Goal: Task Accomplishment & Management: Manage account settings

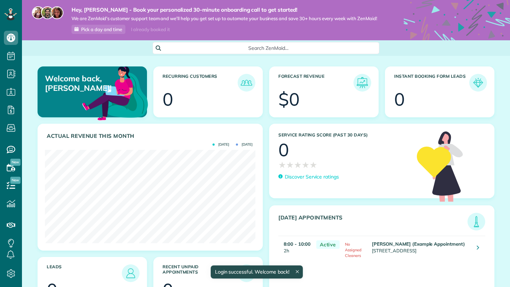
scroll to position [93, 210]
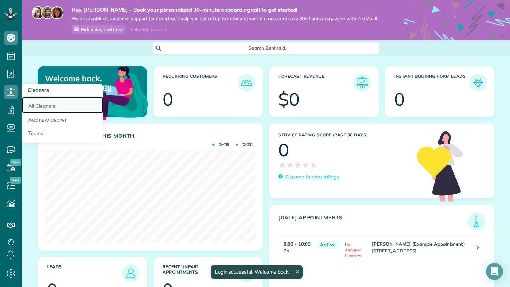
click at [38, 102] on link "All Cleaners" at bounding box center [62, 105] width 81 height 16
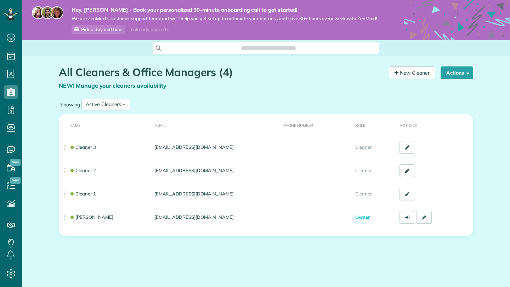
scroll to position [3, 3]
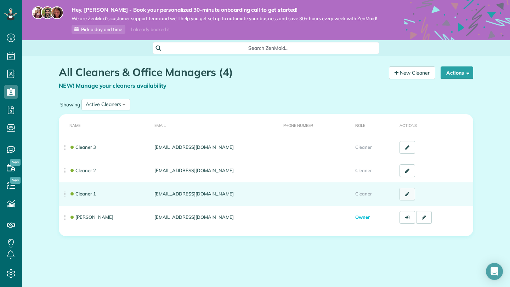
click at [404, 193] on link at bounding box center [407, 194] width 16 height 13
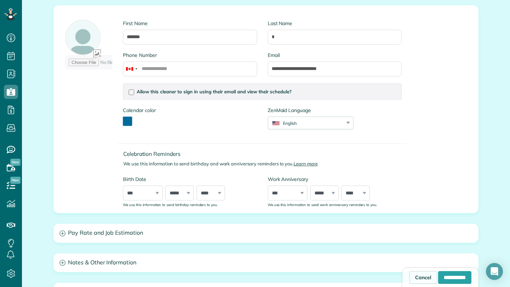
scroll to position [102, 0]
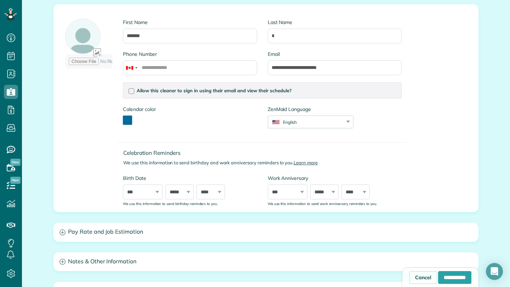
click at [122, 117] on div "Calendar color *******" at bounding box center [190, 119] width 144 height 26
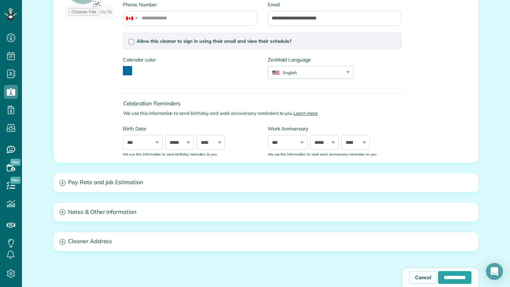
scroll to position [211, 0]
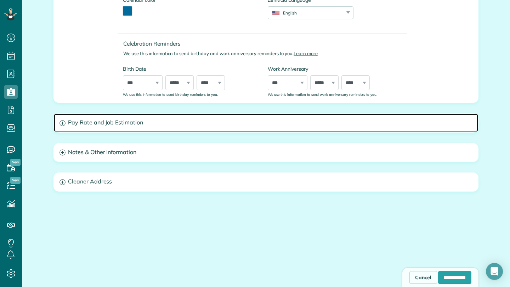
click at [65, 125] on icon at bounding box center [62, 123] width 6 height 6
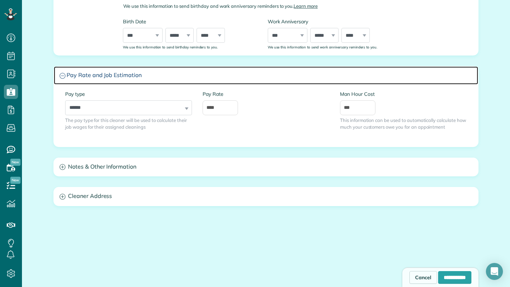
scroll to position [263, 0]
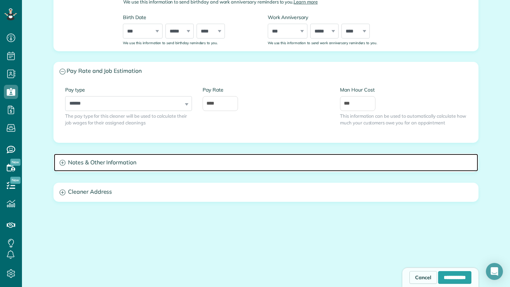
click at [63, 163] on icon at bounding box center [62, 163] width 6 height 6
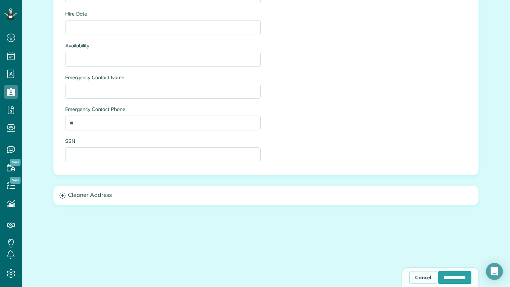
scroll to position [521, 0]
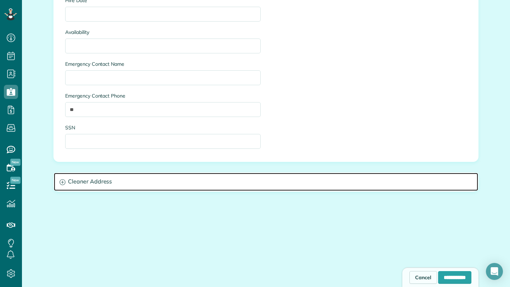
click at [67, 182] on h3 "Cleaner Address" at bounding box center [266, 182] width 424 height 18
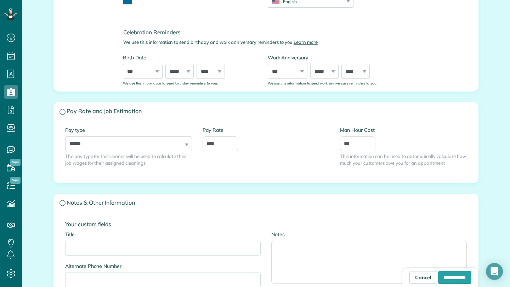
scroll to position [0, 0]
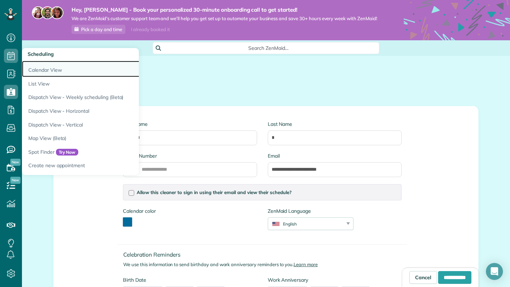
click at [52, 69] on link "Calendar View" at bounding box center [110, 69] width 177 height 16
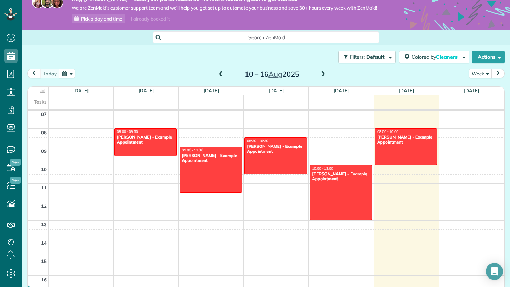
scroll to position [17, 0]
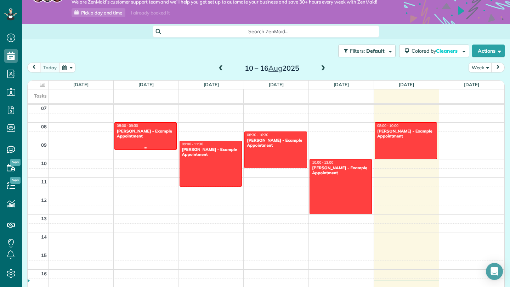
click at [141, 139] on div "Debbie Sardone - Example Appointment" at bounding box center [145, 134] width 58 height 10
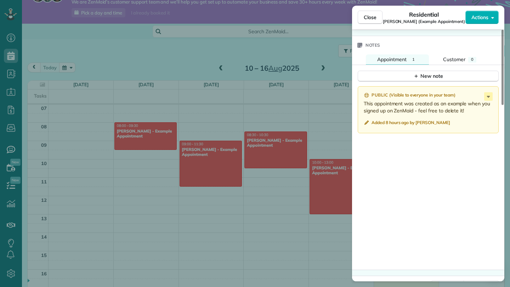
scroll to position [558, 0]
click at [309, 41] on div "Close Residential Debbie Sardone (Example Appointment) Actions Status Active De…" at bounding box center [255, 143] width 510 height 287
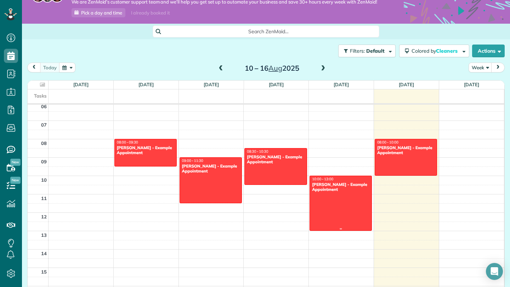
scroll to position [111, 0]
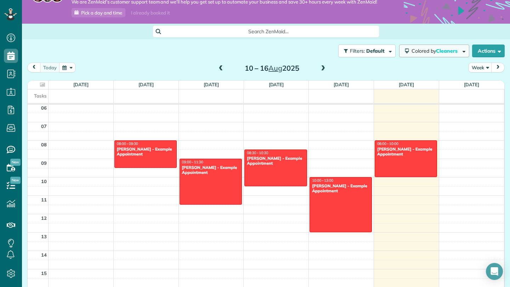
click at [436, 54] on span "Cleaners" at bounding box center [447, 51] width 23 height 6
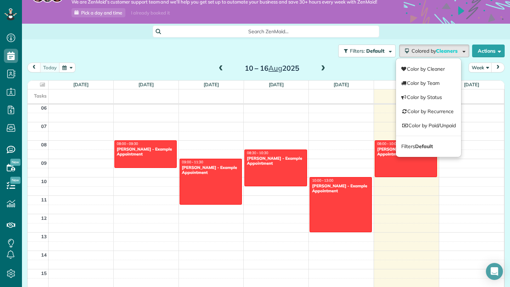
click at [427, 42] on div "Filters: Default Colored by Cleaners Color by Cleaner Color by Team Color by St…" at bounding box center [266, 50] width 488 height 23
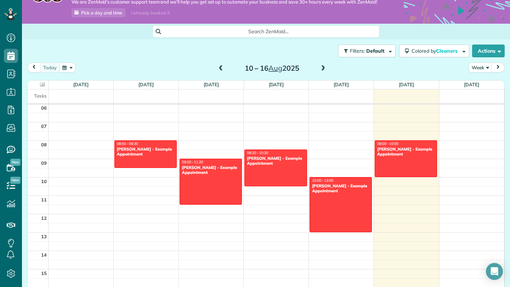
scroll to position [0, 0]
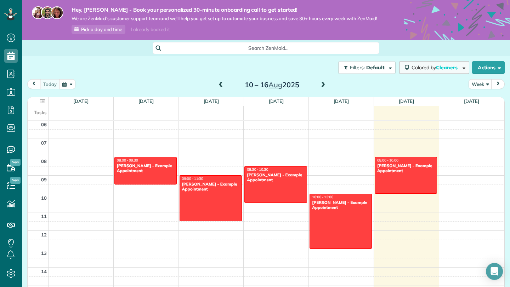
click at [456, 68] on span "Cleaners" at bounding box center [447, 67] width 23 height 6
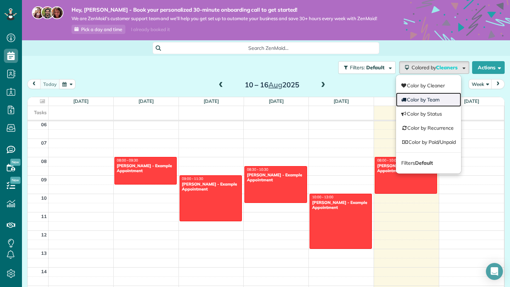
click at [436, 101] on link "Color by Team" at bounding box center [428, 100] width 65 height 14
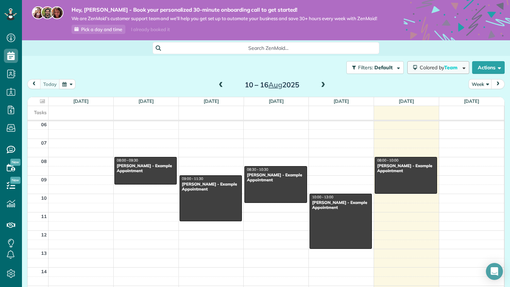
click at [437, 71] on button "Colored by Team" at bounding box center [438, 67] width 62 height 13
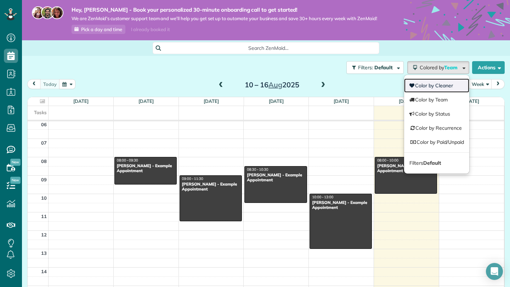
click at [432, 84] on link "Color by Cleaner" at bounding box center [436, 86] width 65 height 14
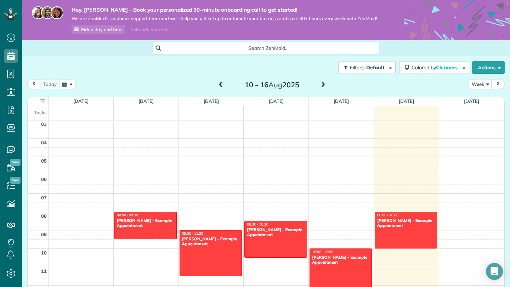
scroll to position [52, 0]
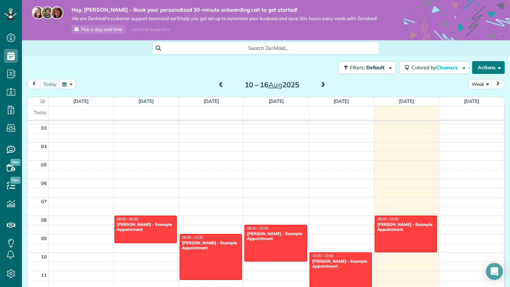
click at [478, 66] on button "Actions" at bounding box center [488, 67] width 33 height 13
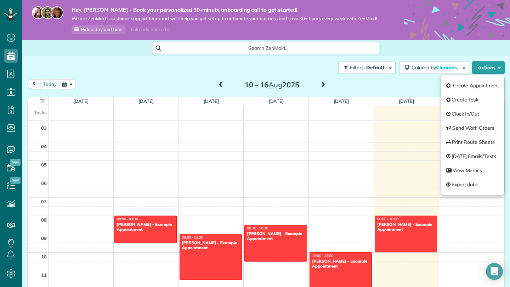
click at [369, 83] on div "Today Week 10 – 16 Aug 2025" at bounding box center [265, 85] width 477 height 13
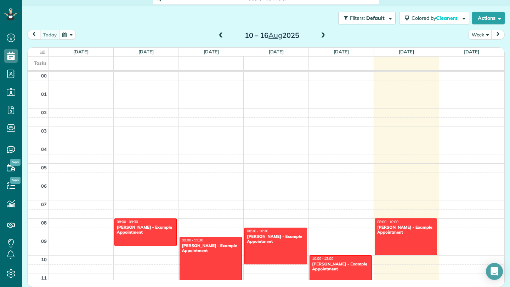
scroll to position [0, 0]
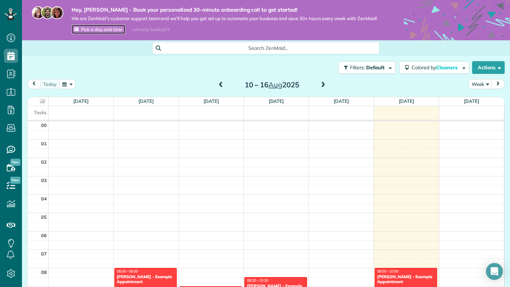
click at [100, 29] on span "Pick a day and time" at bounding box center [101, 30] width 41 height 6
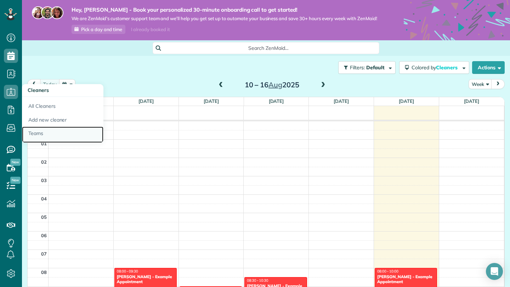
click at [36, 132] on link "Teams" at bounding box center [62, 135] width 81 height 16
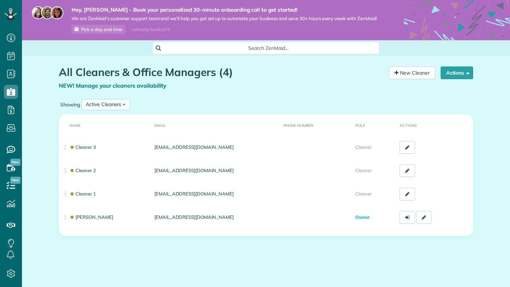
scroll to position [3, 3]
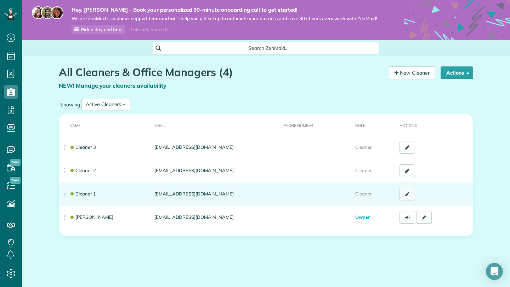
click at [409, 198] on link at bounding box center [407, 194] width 16 height 13
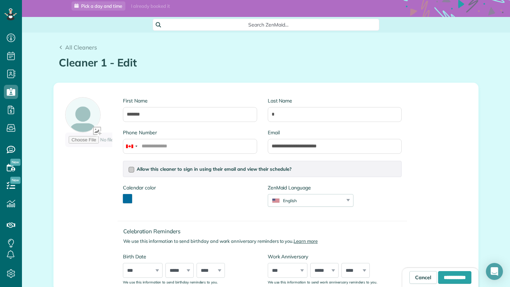
scroll to position [61, 0]
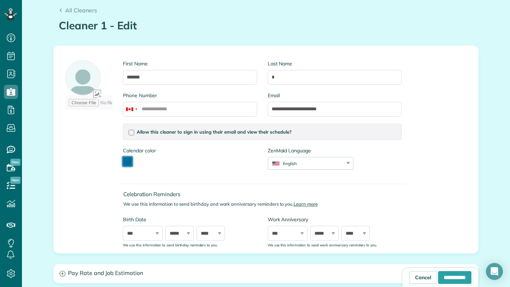
click at [127, 160] on button "toggle color picker dialog" at bounding box center [127, 161] width 9 height 9
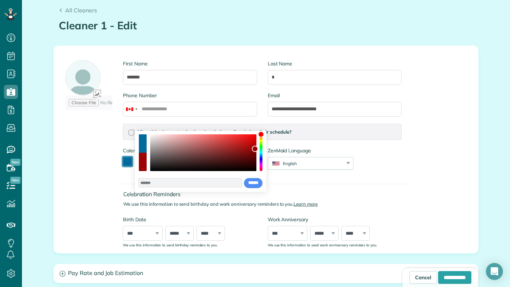
drag, startPoint x: 260, startPoint y: 153, endPoint x: 260, endPoint y: 133, distance: 19.8
click at [260, 133] on div "color picker dialog" at bounding box center [261, 134] width 6 height 6
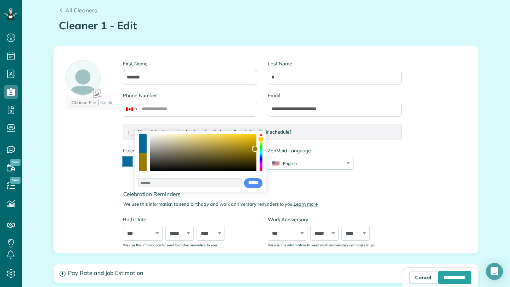
click at [262, 139] on div "color picker dialog" at bounding box center [260, 152] width 3 height 37
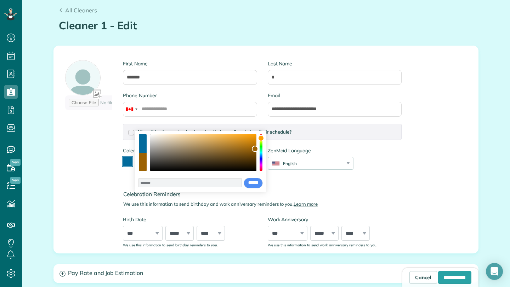
click at [262, 138] on div "color picker dialog" at bounding box center [261, 138] width 6 height 6
type input "*******"
drag, startPoint x: 254, startPoint y: 150, endPoint x: 159, endPoint y: 137, distance: 96.1
click at [159, 137] on div "color picker dialog" at bounding box center [159, 136] width 6 height 6
click at [250, 183] on input "******" at bounding box center [253, 183] width 19 height 11
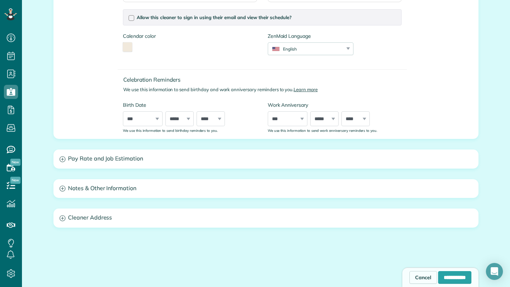
scroll to position [189, 0]
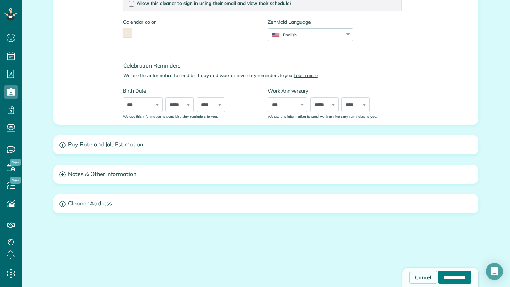
click at [440, 276] on input "**********" at bounding box center [454, 277] width 33 height 13
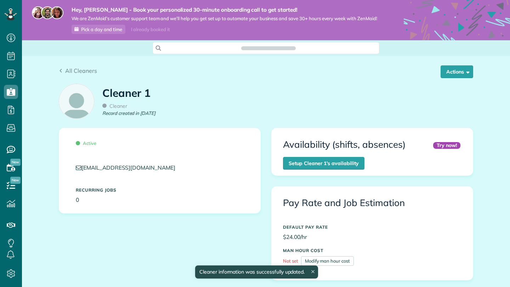
scroll to position [129, 0]
click at [63, 70] on link "All Cleaners" at bounding box center [78, 71] width 38 height 8
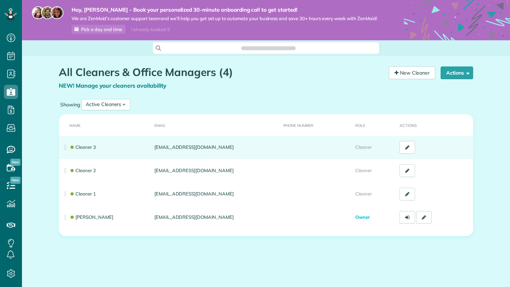
scroll to position [3, 3]
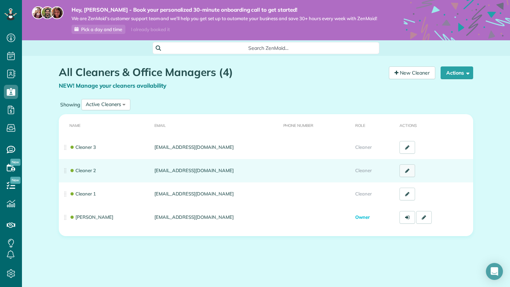
click at [407, 173] on icon at bounding box center [407, 170] width 4 height 5
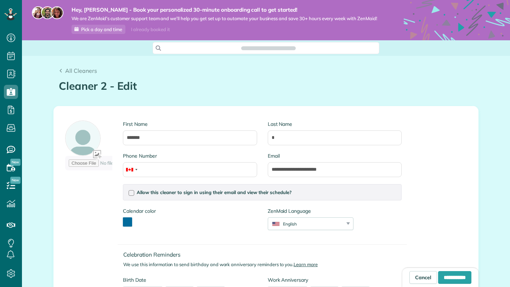
scroll to position [3, 3]
click at [130, 223] on button "toggle color picker dialog" at bounding box center [127, 222] width 9 height 9
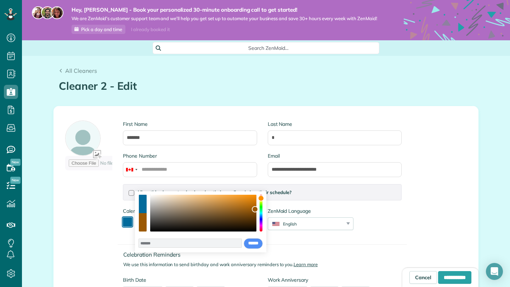
drag, startPoint x: 261, startPoint y: 216, endPoint x: 260, endPoint y: 199, distance: 17.4
click at [260, 199] on div "color picker dialog" at bounding box center [261, 198] width 6 height 6
type input "*******"
drag, startPoint x: 252, startPoint y: 209, endPoint x: 171, endPoint y: 208, distance: 80.7
click at [171, 208] on div "color picker dialog" at bounding box center [171, 208] width 6 height 6
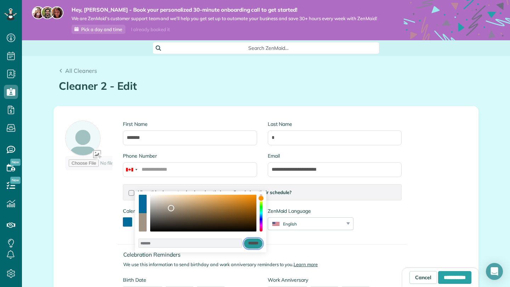
click at [250, 243] on input "******" at bounding box center [253, 244] width 19 height 11
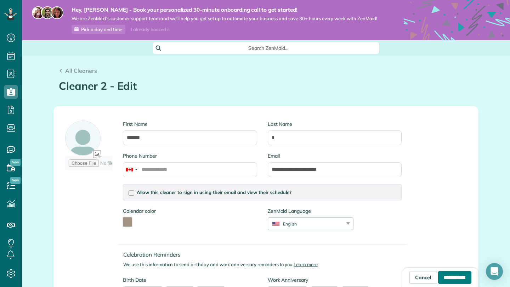
click at [440, 276] on input "**********" at bounding box center [454, 277] width 33 height 13
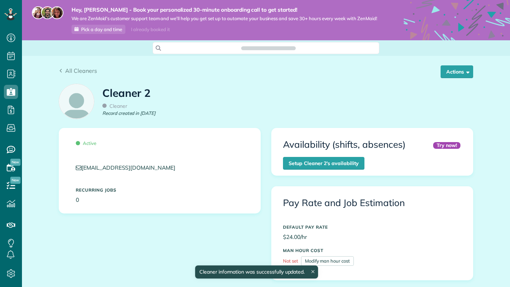
scroll to position [129, 0]
click at [63, 69] on link "All Cleaners" at bounding box center [78, 71] width 38 height 8
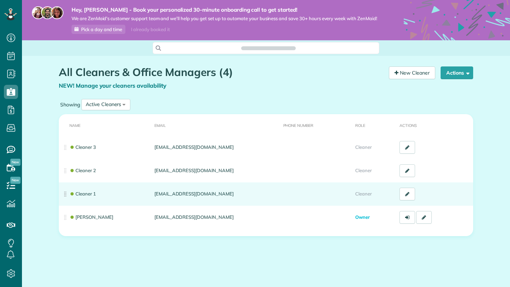
scroll to position [3, 3]
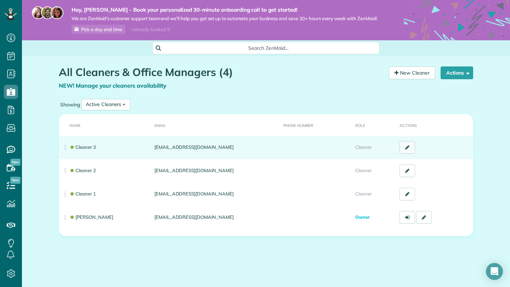
click at [408, 150] on link at bounding box center [407, 147] width 16 height 13
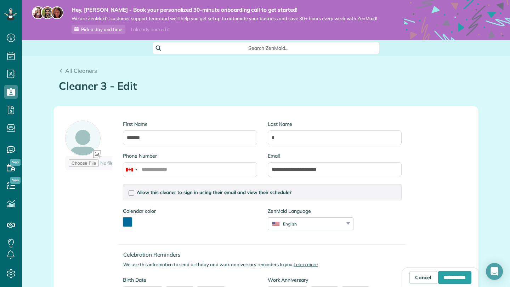
scroll to position [30, 0]
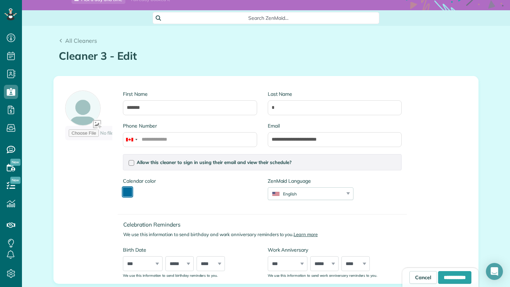
click at [129, 193] on button "toggle color picker dialog" at bounding box center [127, 192] width 9 height 9
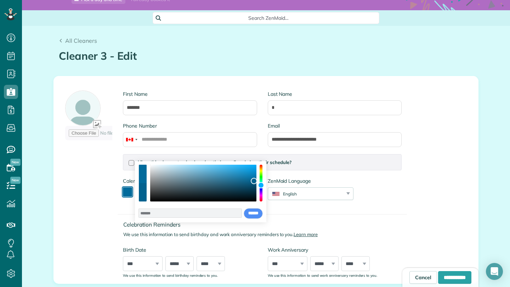
click at [254, 181] on div "color picker dialog" at bounding box center [254, 181] width 6 height 6
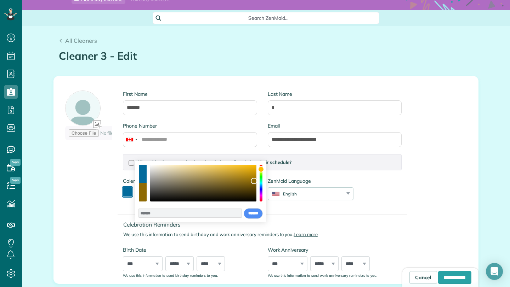
drag, startPoint x: 263, startPoint y: 187, endPoint x: 260, endPoint y: 170, distance: 17.9
click at [260, 170] on div "color picker dialog" at bounding box center [261, 169] width 6 height 6
type input "*******"
drag, startPoint x: 250, startPoint y: 183, endPoint x: 202, endPoint y: 187, distance: 47.2
click at [203, 187] on div "color picker dialog" at bounding box center [203, 183] width 106 height 37
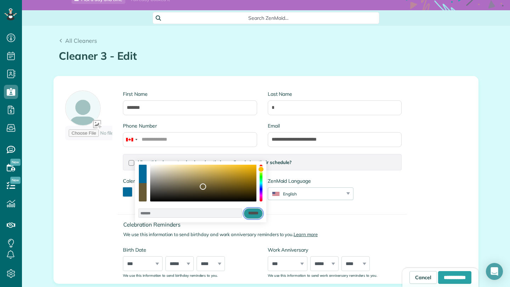
click at [250, 215] on input "******" at bounding box center [253, 213] width 19 height 11
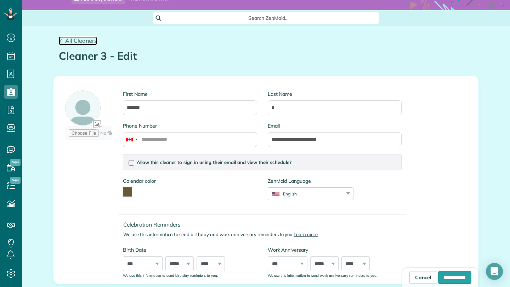
click at [60, 42] on icon at bounding box center [61, 41] width 4 height 4
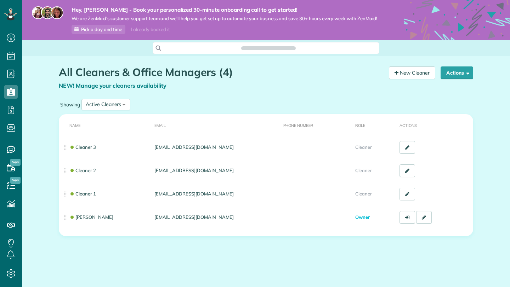
scroll to position [3, 3]
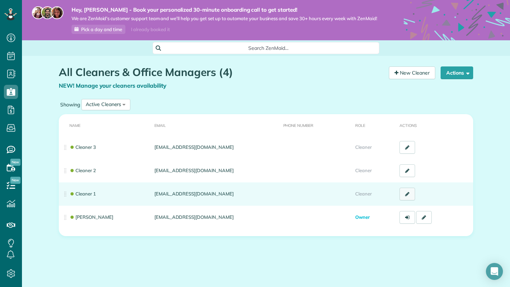
click at [399, 191] on link at bounding box center [407, 194] width 16 height 13
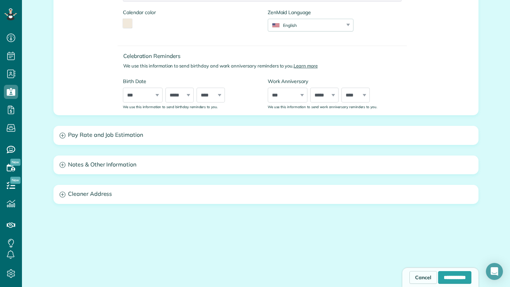
scroll to position [211, 0]
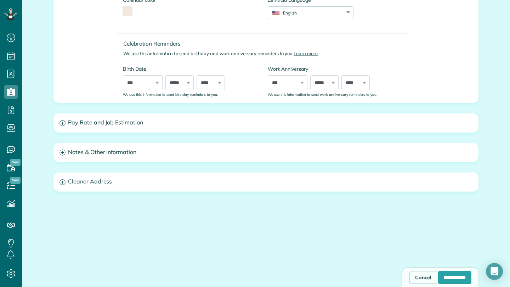
click at [40, 165] on div "**********" at bounding box center [266, 66] width 488 height 442
drag, startPoint x: 40, startPoint y: 165, endPoint x: 22, endPoint y: 157, distance: 19.9
click at [39, 165] on div "**********" at bounding box center [266, 66] width 488 height 442
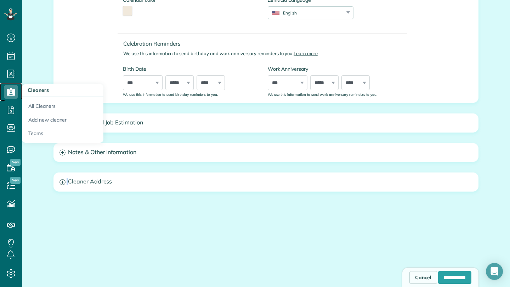
click at [13, 94] on use at bounding box center [11, 91] width 8 height 7
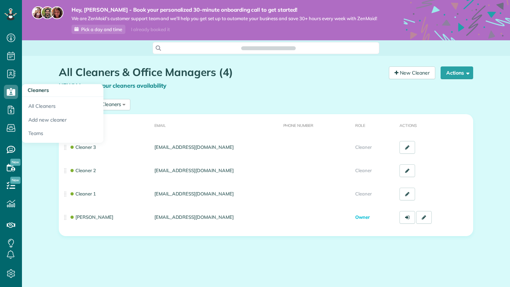
scroll to position [3, 3]
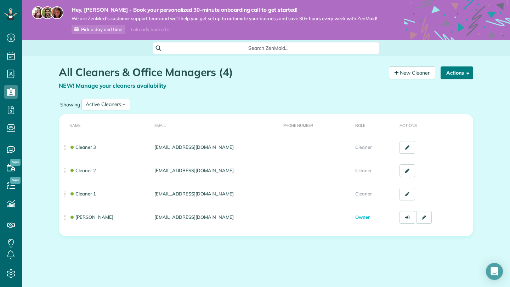
click at [458, 70] on button "Actions" at bounding box center [456, 73] width 33 height 13
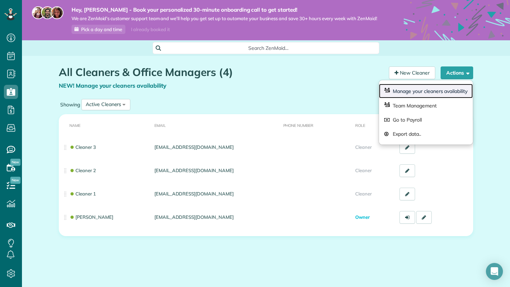
click at [429, 90] on link "Manage your cleaners availability" at bounding box center [426, 91] width 94 height 15
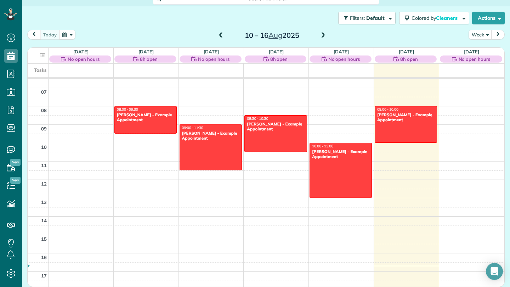
scroll to position [103, 0]
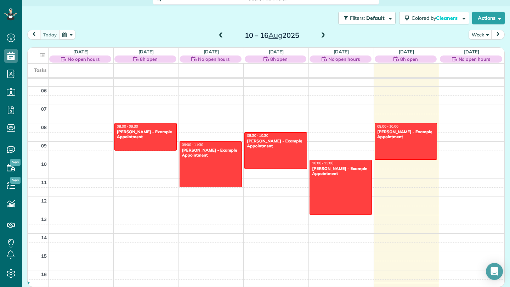
click at [137, 75] on div "Tasks" at bounding box center [266, 71] width 476 height 14
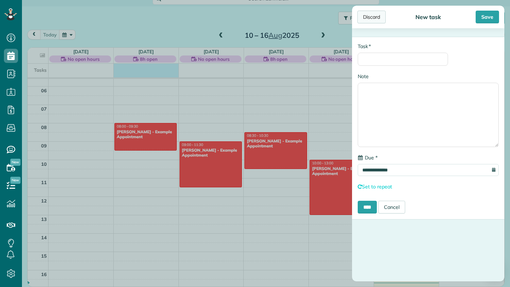
click at [372, 18] on div "Discard" at bounding box center [371, 17] width 28 height 13
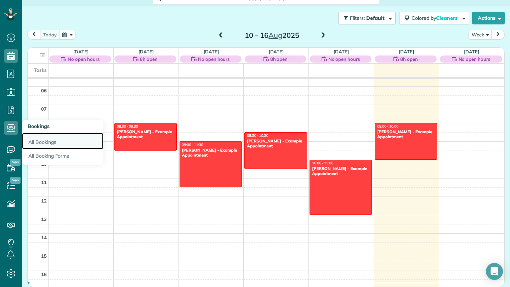
click at [46, 142] on link "All Bookings" at bounding box center [62, 141] width 81 height 16
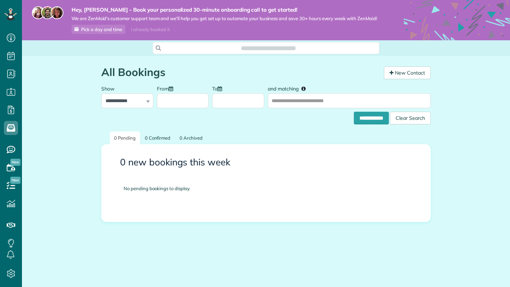
scroll to position [3, 3]
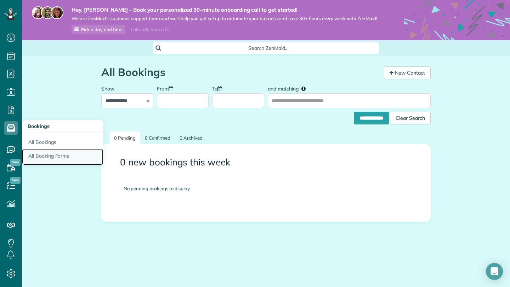
click at [35, 155] on link "All Booking Forms" at bounding box center [62, 157] width 81 height 16
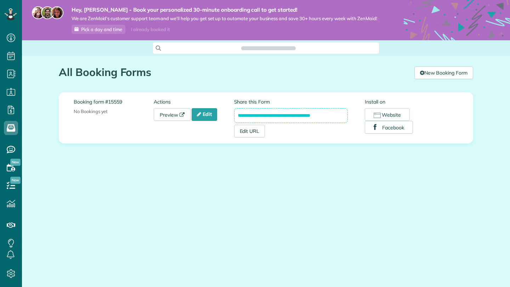
scroll to position [3, 3]
click at [205, 119] on link "Edit" at bounding box center [203, 114] width 25 height 13
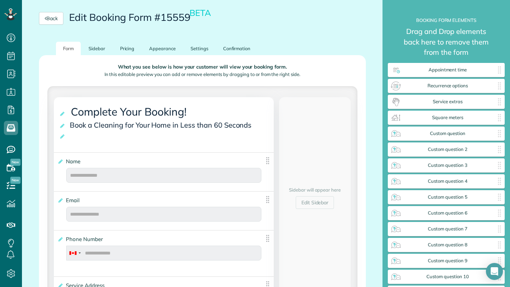
scroll to position [70, 0]
click at [157, 49] on link "Appearance" at bounding box center [162, 48] width 41 height 14
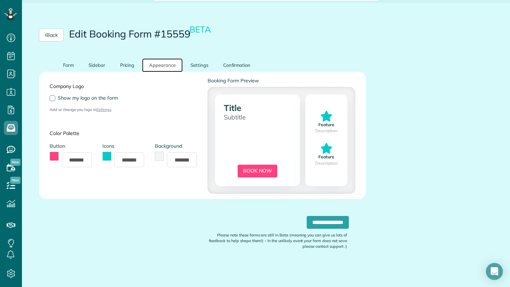
scroll to position [53, 0]
click at [56, 158] on button "toggle color picker dialog" at bounding box center [54, 156] width 9 height 9
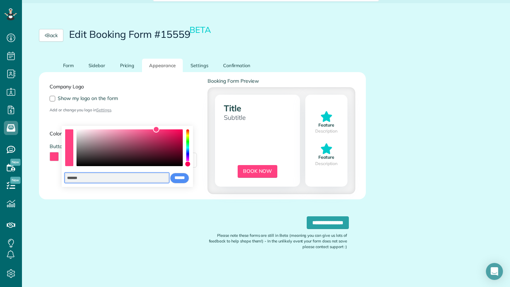
drag, startPoint x: 86, startPoint y: 177, endPoint x: 57, endPoint y: 176, distance: 29.4
click at [57, 176] on body "Dashboard Scheduling Calendar View List View Dispatch View - Weekly scheduling …" at bounding box center [255, 143] width 510 height 287
drag, startPoint x: 85, startPoint y: 179, endPoint x: 69, endPoint y: 178, distance: 15.2
click at [69, 178] on input "*******" at bounding box center [116, 177] width 103 height 9
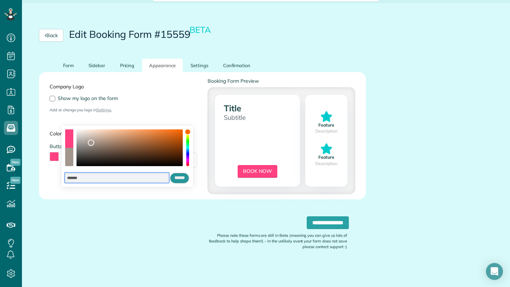
type input "*******"
click at [179, 178] on input "******" at bounding box center [179, 178] width 19 height 11
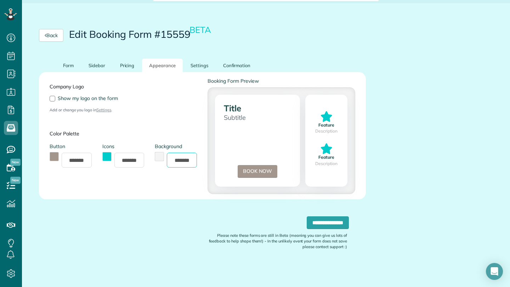
drag, startPoint x: 193, startPoint y: 160, endPoint x: 178, endPoint y: 160, distance: 15.2
click at [178, 160] on input "*******" at bounding box center [182, 160] width 30 height 15
type input "*******"
click at [178, 181] on div "Company Logo Show my logo on the form Add or change you logo in Settings . Colo…" at bounding box center [123, 136] width 158 height 117
click at [190, 162] on input "*******" at bounding box center [182, 160] width 30 height 15
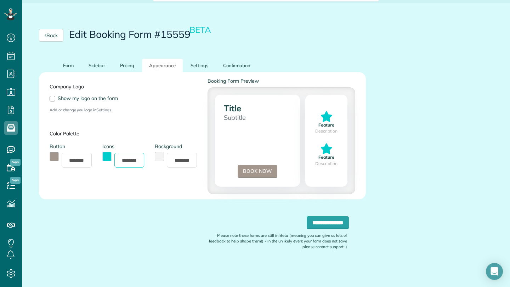
click at [133, 161] on input "*******" at bounding box center [129, 160] width 30 height 15
drag, startPoint x: 140, startPoint y: 161, endPoint x: 120, endPoint y: 161, distance: 19.5
click at [120, 161] on input "*******" at bounding box center [129, 160] width 30 height 15
type input "*******"
click at [154, 174] on div "Background *******" at bounding box center [175, 159] width 53 height 32
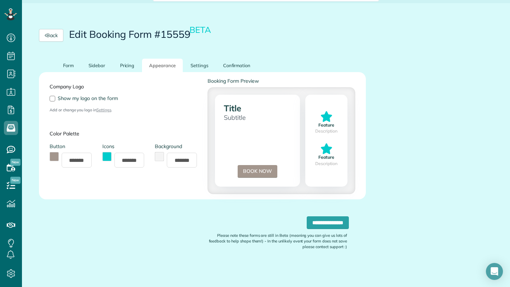
click at [129, 181] on div "Company Logo Show my logo on the form Add or change you logo in Settings . Colo…" at bounding box center [123, 136] width 158 height 117
click at [138, 160] on input "*******" at bounding box center [129, 160] width 30 height 15
click at [141, 160] on input "*******" at bounding box center [129, 160] width 30 height 15
click at [307, 217] on input "**********" at bounding box center [328, 223] width 42 height 13
click at [133, 179] on div "Company Logo Show my logo on the form Add or change you logo in Settings . Colo…" at bounding box center [123, 136] width 158 height 117
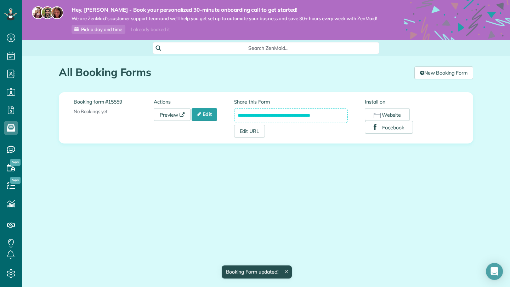
scroll to position [3, 3]
click at [207, 116] on link "Edit" at bounding box center [203, 114] width 25 height 13
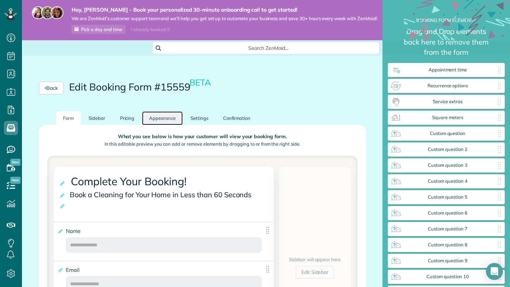
click at [164, 116] on link "Appearance" at bounding box center [162, 118] width 41 height 14
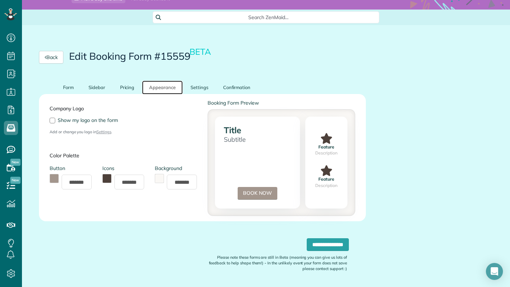
scroll to position [32, 0]
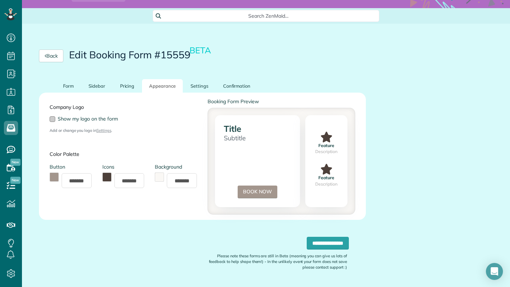
click at [53, 118] on div at bounding box center [53, 119] width 6 height 6
click at [307, 244] on input "**********" at bounding box center [328, 243] width 42 height 13
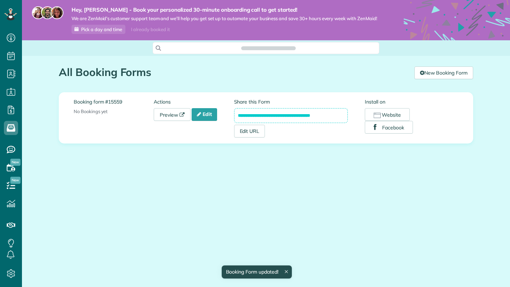
scroll to position [3, 3]
click at [163, 117] on link "Preview" at bounding box center [172, 114] width 37 height 13
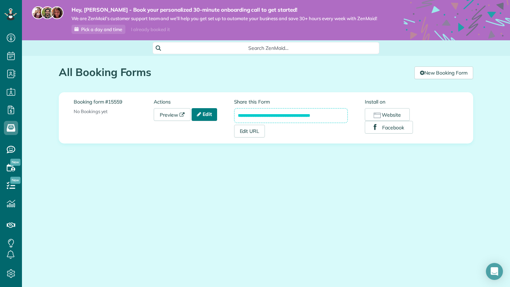
click at [212, 115] on link "Edit" at bounding box center [203, 114] width 25 height 13
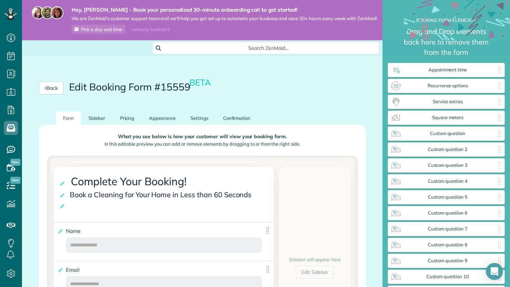
scroll to position [37, 0]
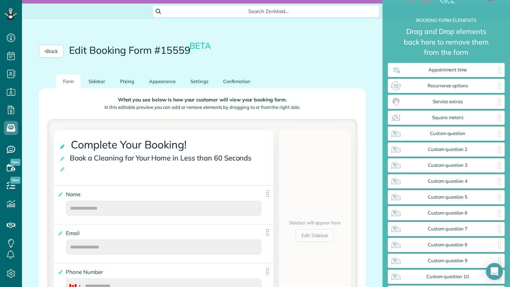
click at [61, 148] on icon at bounding box center [62, 146] width 7 height 5
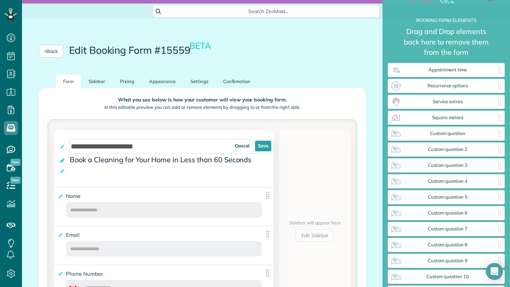
click at [63, 161] on icon at bounding box center [62, 160] width 7 height 5
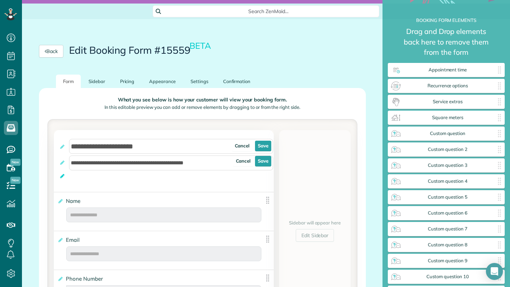
click at [62, 174] on icon at bounding box center [62, 176] width 7 height 5
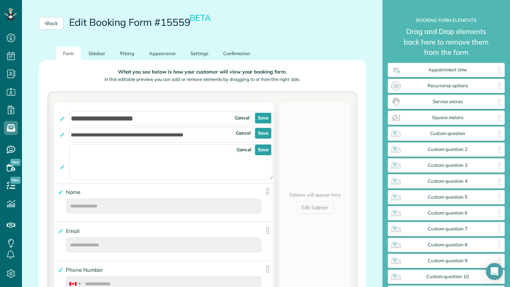
scroll to position [47, 0]
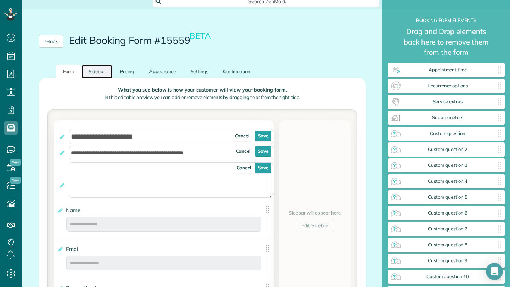
click at [96, 67] on link "Sidebar" at bounding box center [96, 72] width 31 height 14
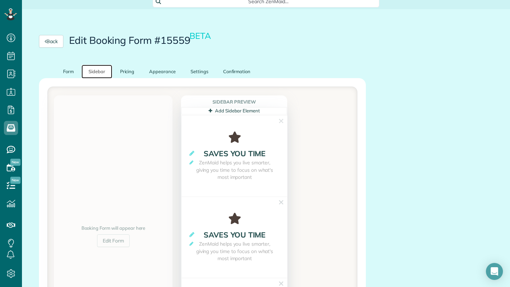
scroll to position [52, 0]
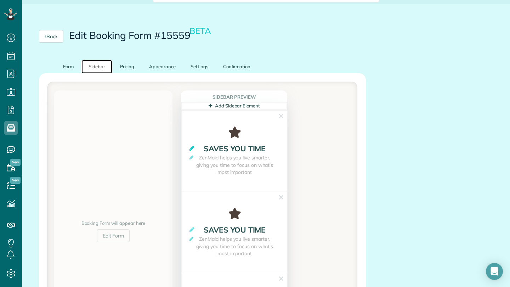
click at [193, 148] on icon at bounding box center [191, 148] width 5 height 6
click at [232, 129] on icon at bounding box center [234, 132] width 105 height 11
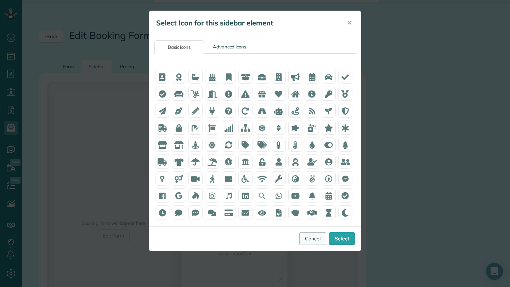
click at [313, 240] on link "Cancel" at bounding box center [312, 239] width 27 height 13
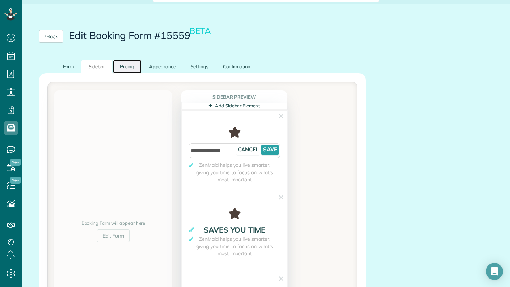
click at [128, 66] on link "Pricing" at bounding box center [127, 67] width 29 height 14
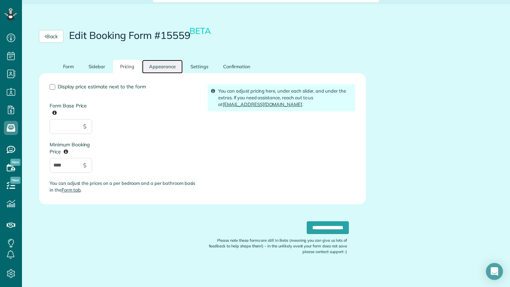
click at [167, 66] on link "Appearance" at bounding box center [162, 67] width 41 height 14
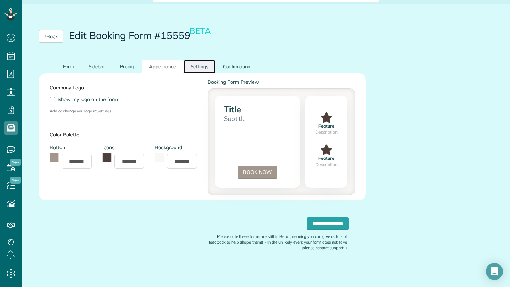
click at [202, 69] on link "Settings" at bounding box center [199, 67] width 32 height 14
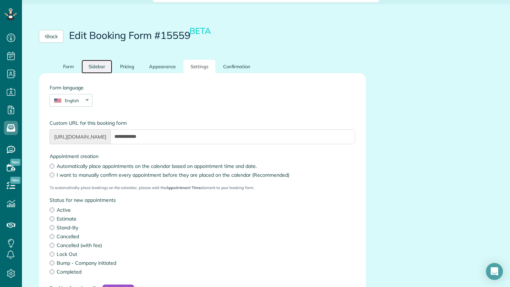
click at [100, 67] on link "Sidebar" at bounding box center [96, 67] width 31 height 14
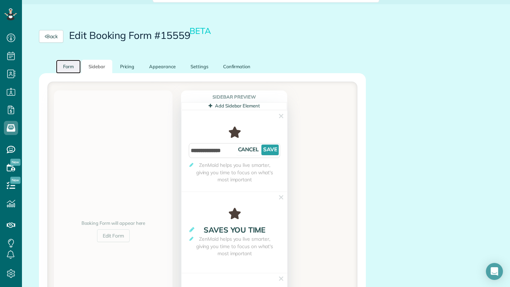
click at [70, 68] on link "Form" at bounding box center [68, 67] width 25 height 14
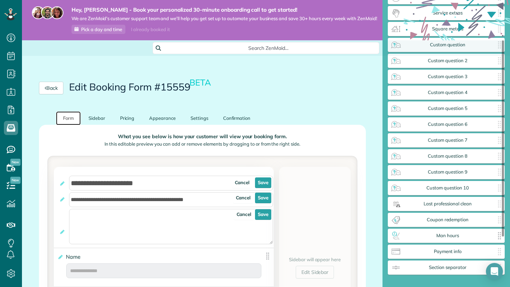
scroll to position [0, 0]
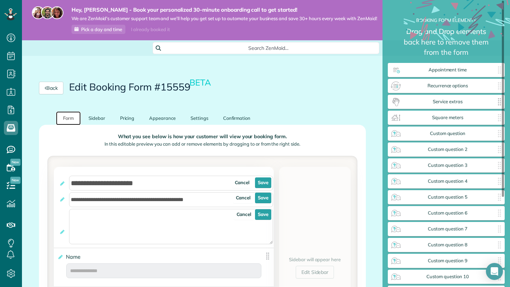
click at [437, 103] on span "Service extras" at bounding box center [447, 102] width 92 height 6
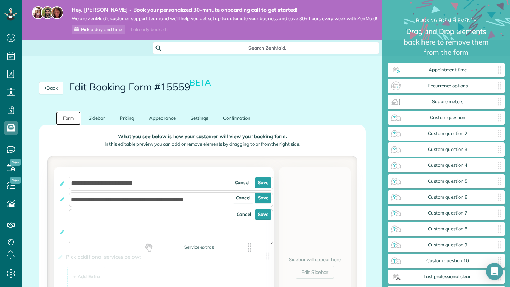
drag, startPoint x: 439, startPoint y: 103, endPoint x: 191, endPoint y: 249, distance: 286.9
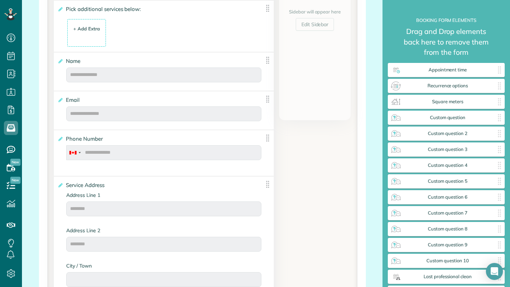
scroll to position [256, 0]
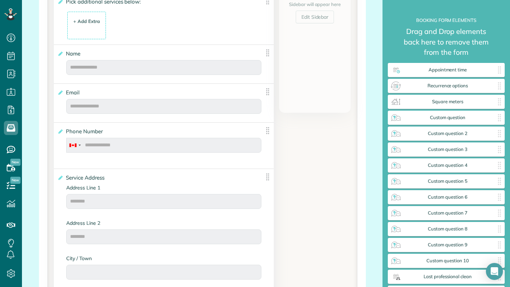
click at [173, 8] on div "**********" at bounding box center [164, 19] width 220 height 52
click at [97, 28] on div "+ Add Extra $ 34 . 99" at bounding box center [86, 25] width 31 height 19
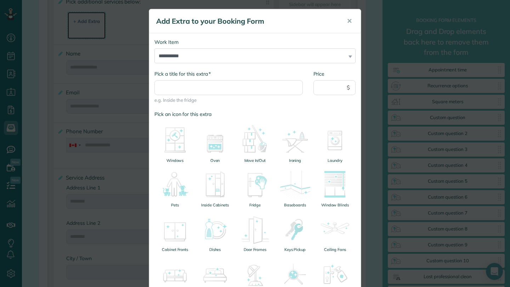
scroll to position [15, 0]
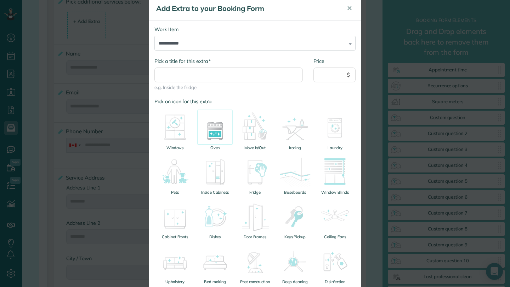
click at [213, 128] on img at bounding box center [214, 127] width 35 height 35
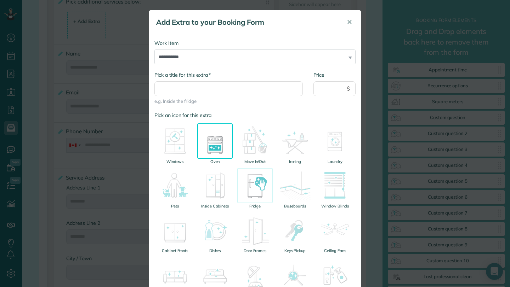
scroll to position [0, 0]
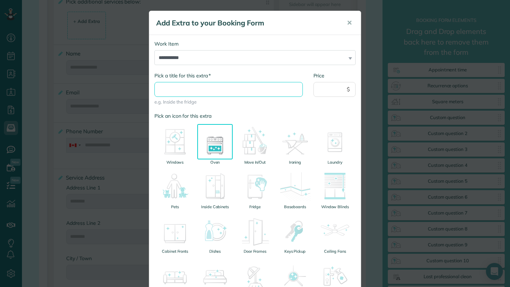
click at [218, 92] on input "* Pick a title for this extra" at bounding box center [228, 89] width 148 height 15
type input "**********"
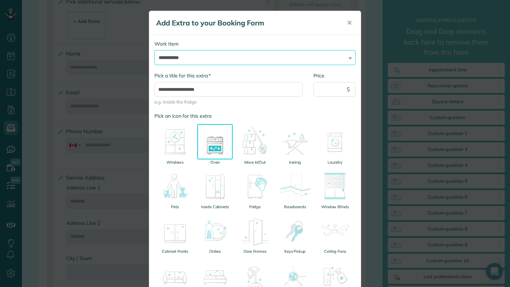
click at [211, 57] on select "**********" at bounding box center [254, 57] width 201 height 15
select select "******"
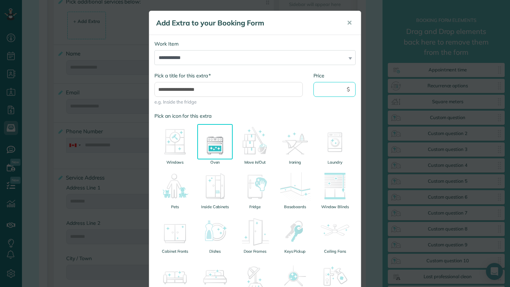
click at [330, 92] on input "Price" at bounding box center [334, 89] width 42 height 15
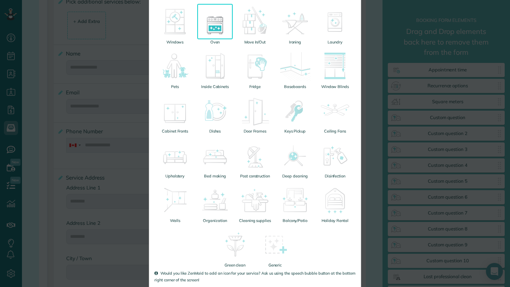
scroll to position [157, 0]
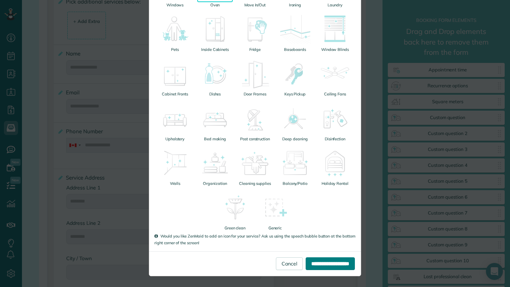
type input "**"
click at [324, 263] on input "**********" at bounding box center [329, 264] width 49 height 13
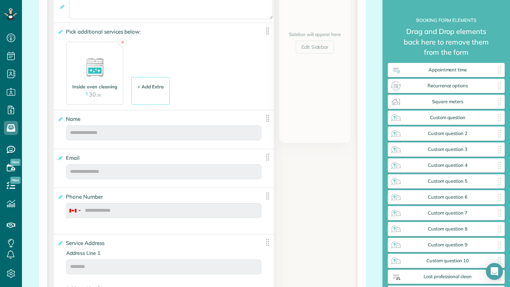
scroll to position [193, 0]
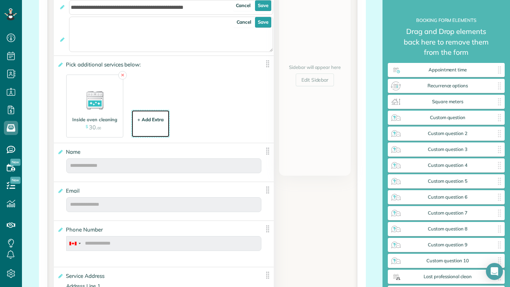
click at [158, 128] on div "+ Add Extra $ 34 . 99" at bounding box center [150, 124] width 31 height 19
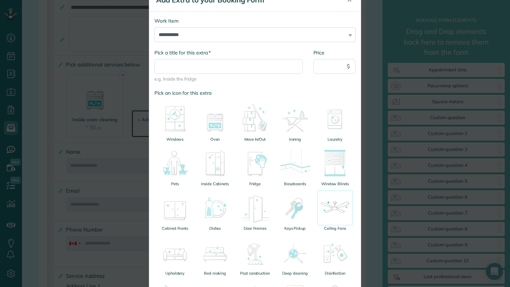
scroll to position [0, 0]
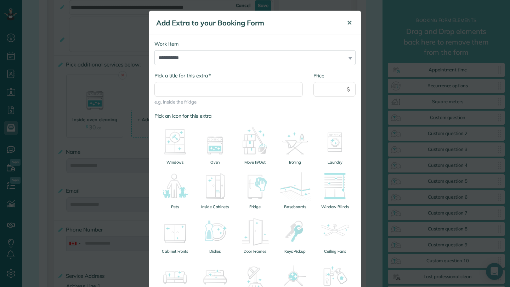
click at [351, 24] on span "✕" at bounding box center [348, 23] width 5 height 8
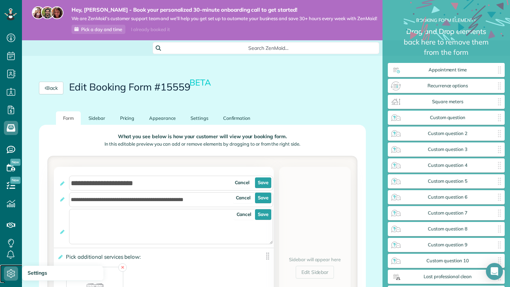
click at [14, 274] on use at bounding box center [11, 274] width 8 height 8
